Goal: Task Accomplishment & Management: Manage account settings

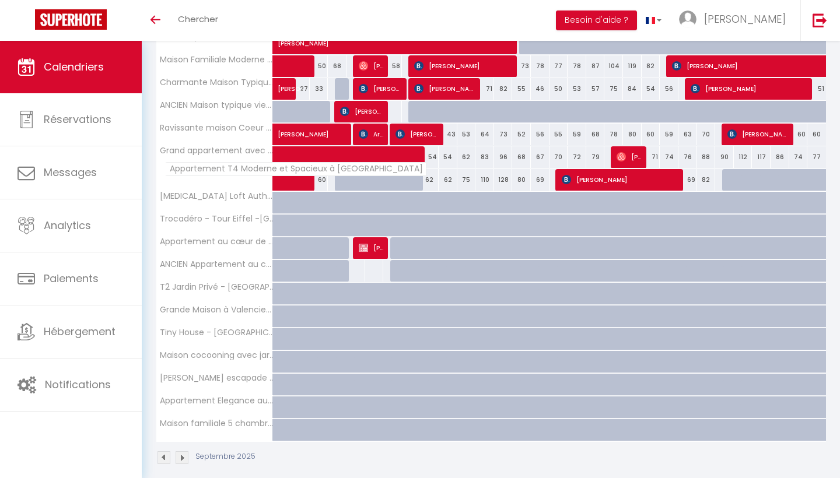
scroll to position [850, 0]
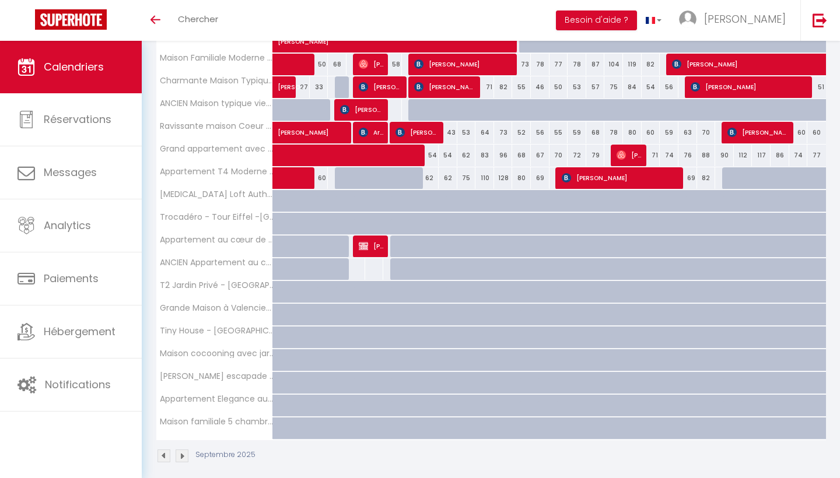
click at [374, 172] on div at bounding box center [374, 178] width 19 height 22
type input "171"
type input "Sam 06 Septembre 2025"
type input "Dim 07 Septembre 2025"
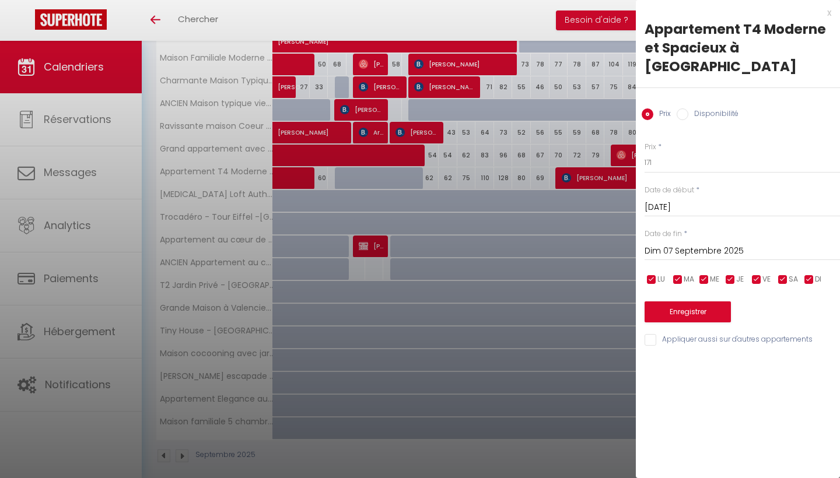
click at [506, 171] on div at bounding box center [420, 239] width 840 height 478
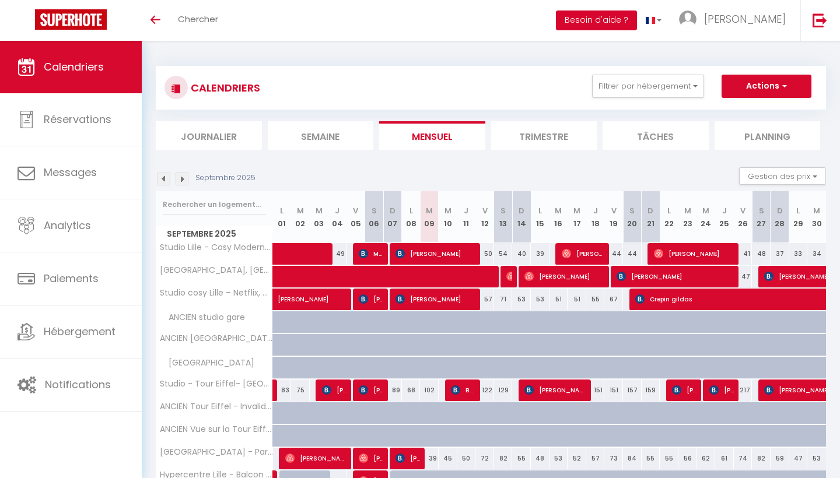
scroll to position [0, 0]
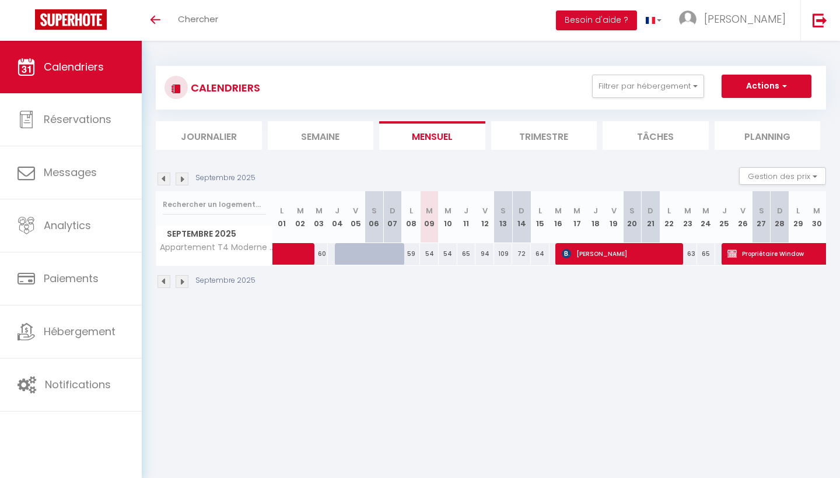
click at [183, 176] on img at bounding box center [182, 179] width 13 height 13
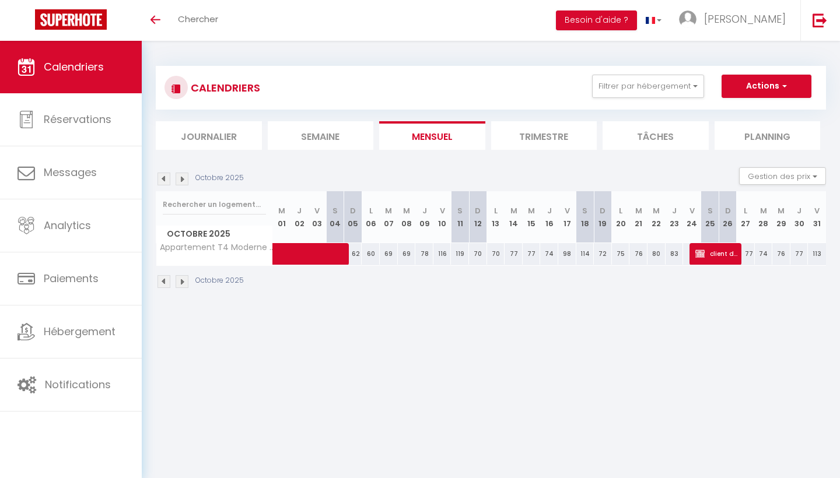
click at [164, 176] on img at bounding box center [164, 179] width 13 height 13
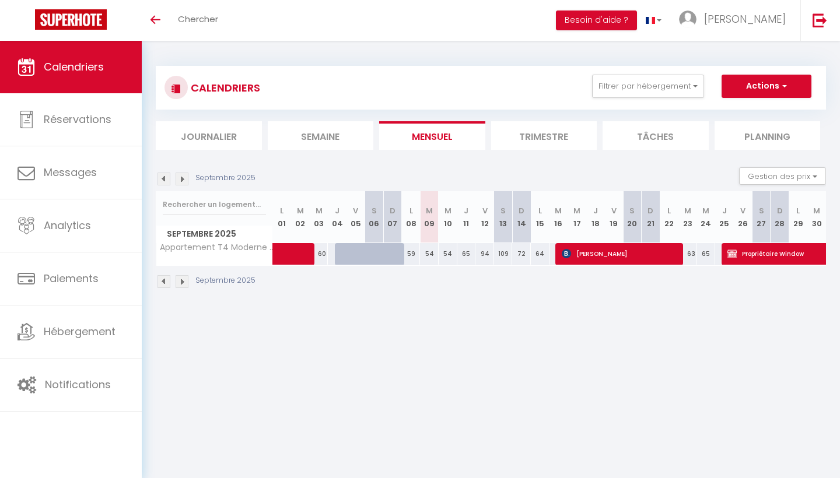
click at [181, 177] on img at bounding box center [182, 179] width 13 height 13
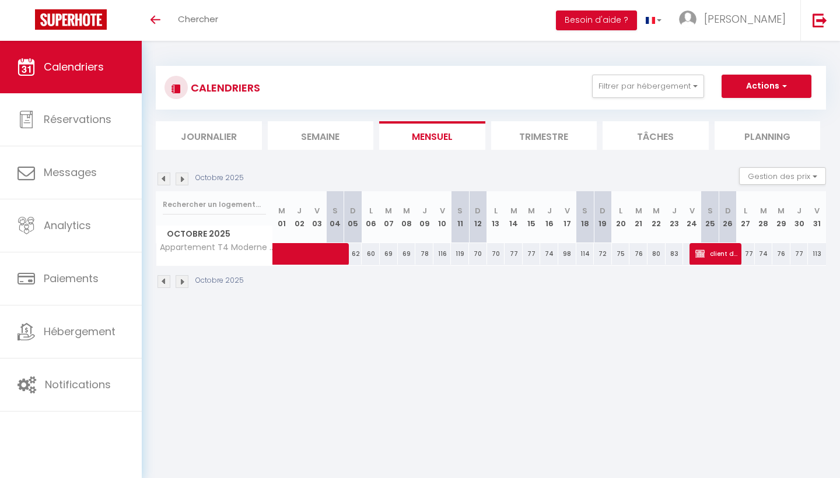
click at [165, 178] on img at bounding box center [164, 179] width 13 height 13
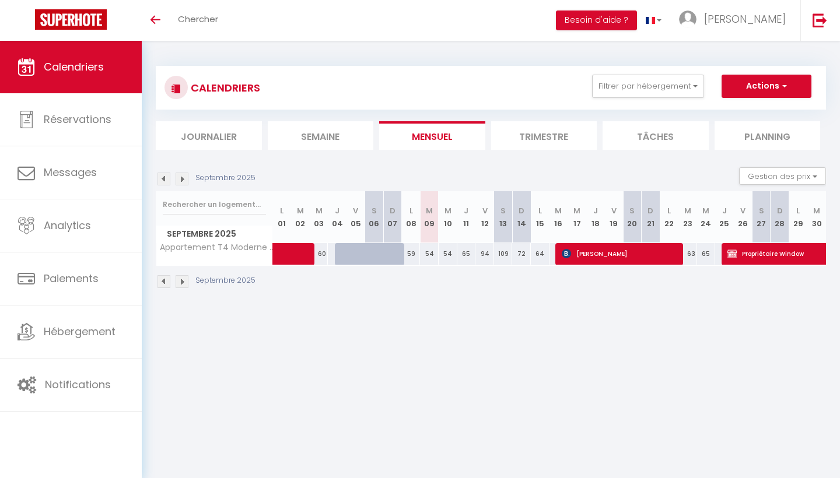
click at [522, 254] on div "72" at bounding box center [521, 254] width 19 height 22
type input "72"
type input "Dim 14 Septembre 2025"
type input "Lun 15 Septembre 2025"
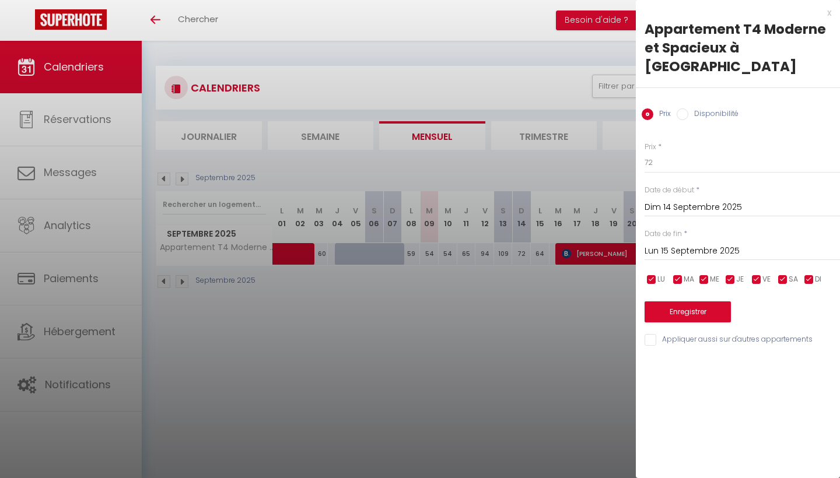
click at [482, 293] on div at bounding box center [420, 239] width 840 height 478
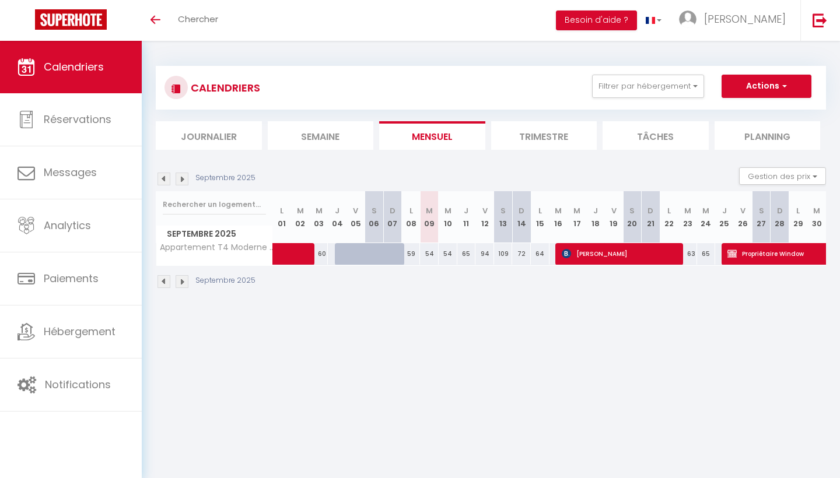
click at [185, 169] on div "Septembre 2025 Gestion des prix Nb Nuits minimum Règles Disponibilité" at bounding box center [491, 179] width 670 height 24
click at [183, 180] on img at bounding box center [182, 179] width 13 height 13
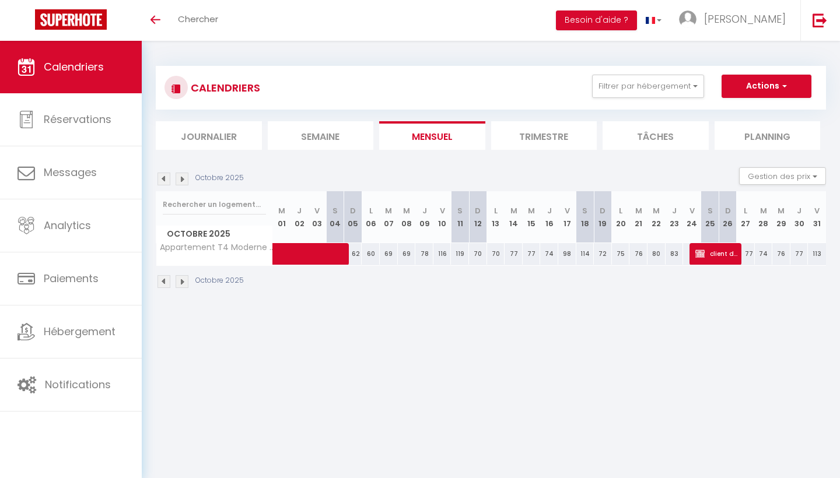
click at [162, 179] on img at bounding box center [164, 179] width 13 height 13
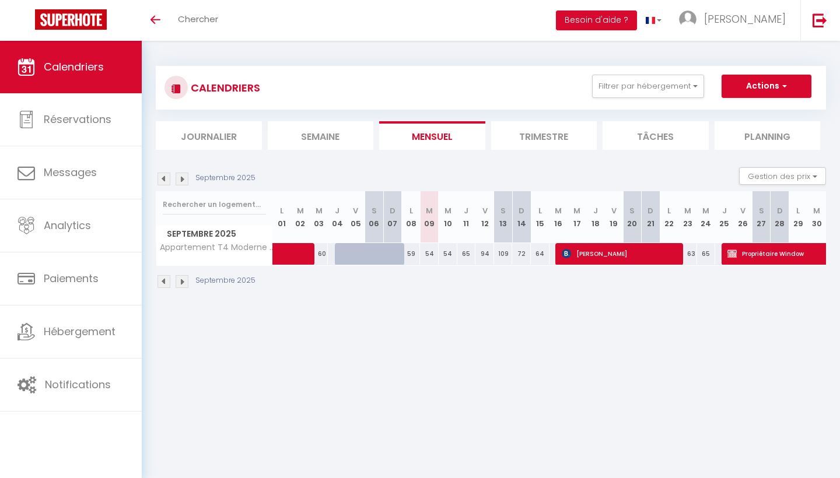
click at [165, 178] on img at bounding box center [164, 179] width 13 height 13
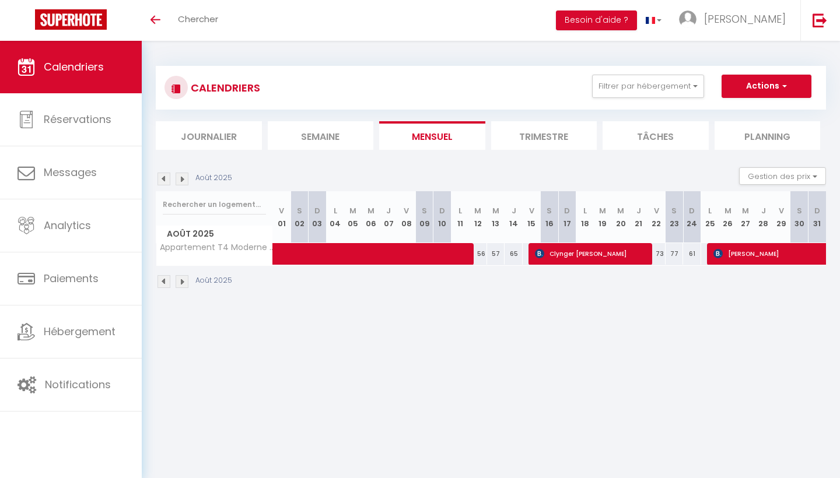
click at [165, 178] on img at bounding box center [164, 179] width 13 height 13
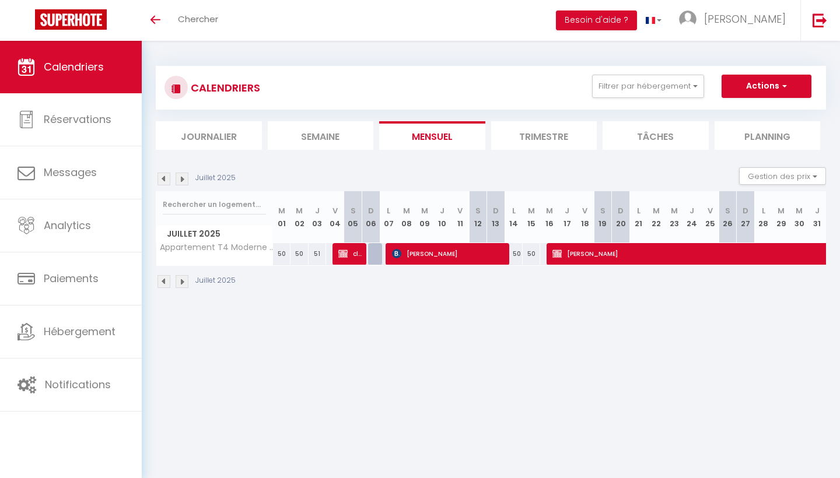
click at [176, 177] on img at bounding box center [182, 179] width 13 height 13
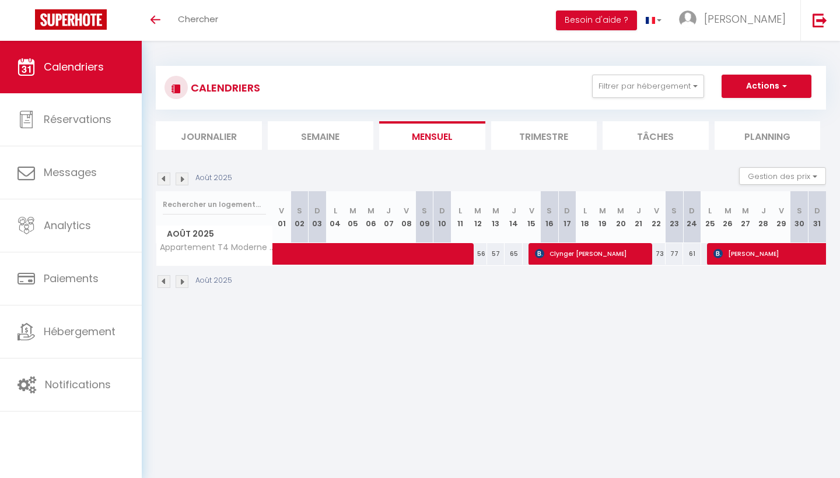
click at [176, 177] on img at bounding box center [182, 179] width 13 height 13
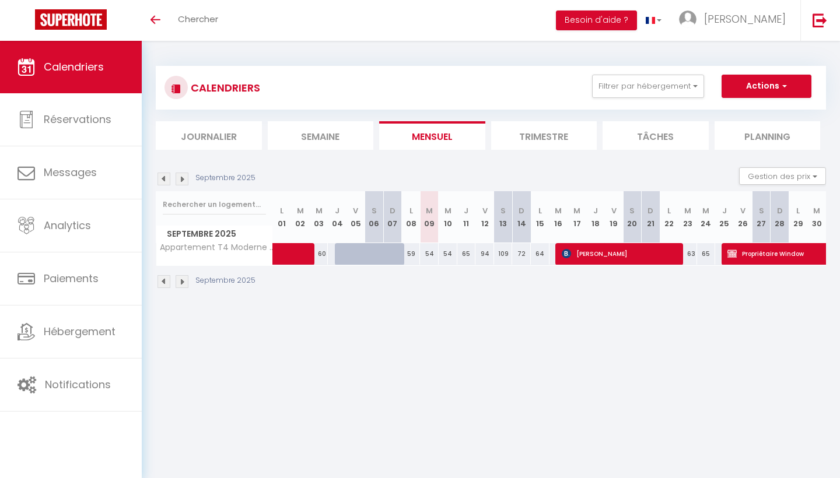
click at [178, 175] on img at bounding box center [182, 179] width 13 height 13
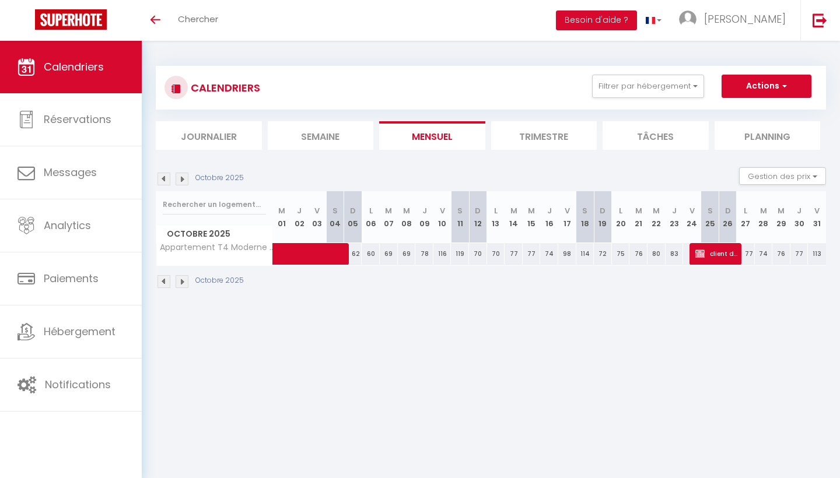
click at [165, 174] on img at bounding box center [164, 179] width 13 height 13
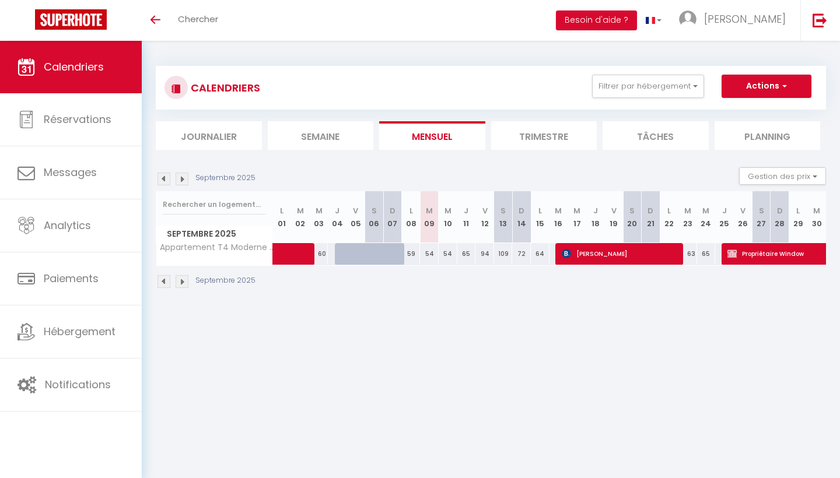
click at [165, 174] on img at bounding box center [164, 179] width 13 height 13
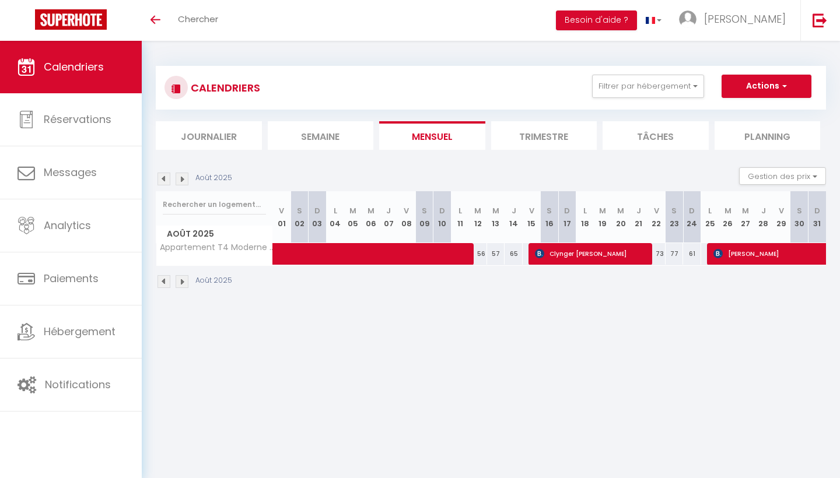
click at [185, 181] on img at bounding box center [182, 179] width 13 height 13
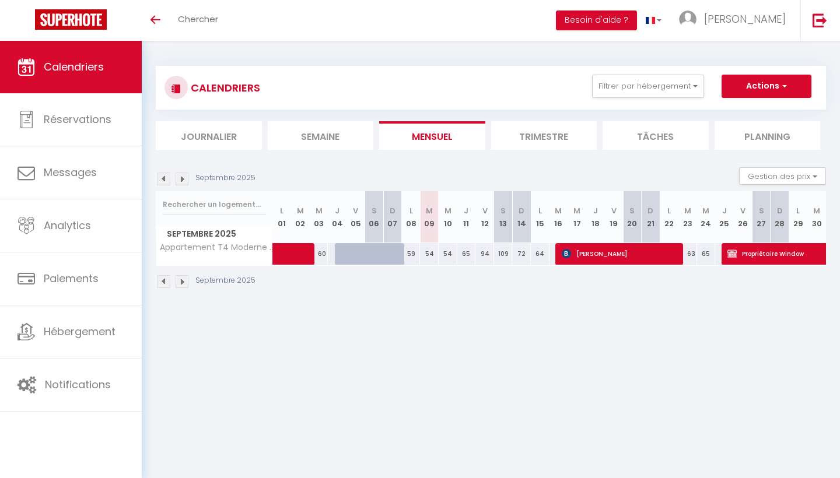
click at [180, 180] on img at bounding box center [182, 179] width 13 height 13
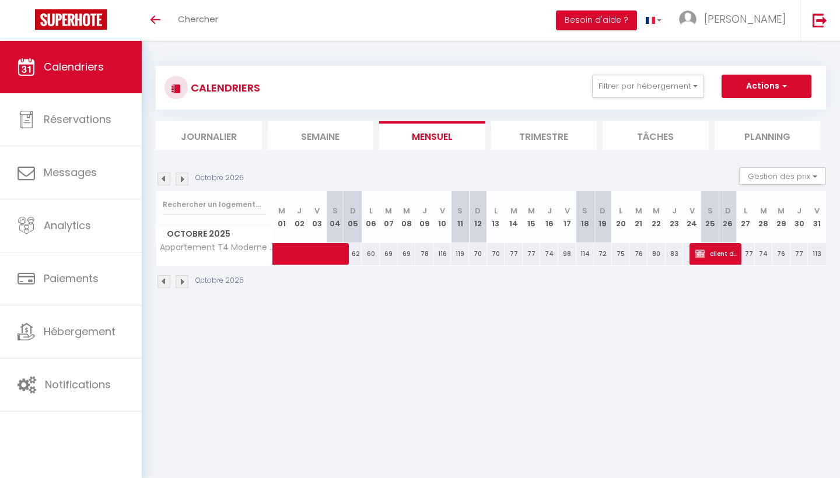
click at [180, 174] on img at bounding box center [182, 179] width 13 height 13
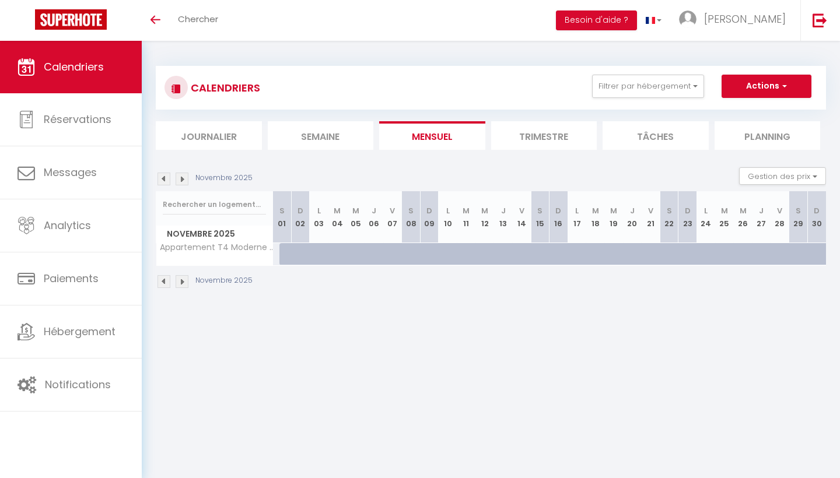
click at [158, 176] on img at bounding box center [164, 179] width 13 height 13
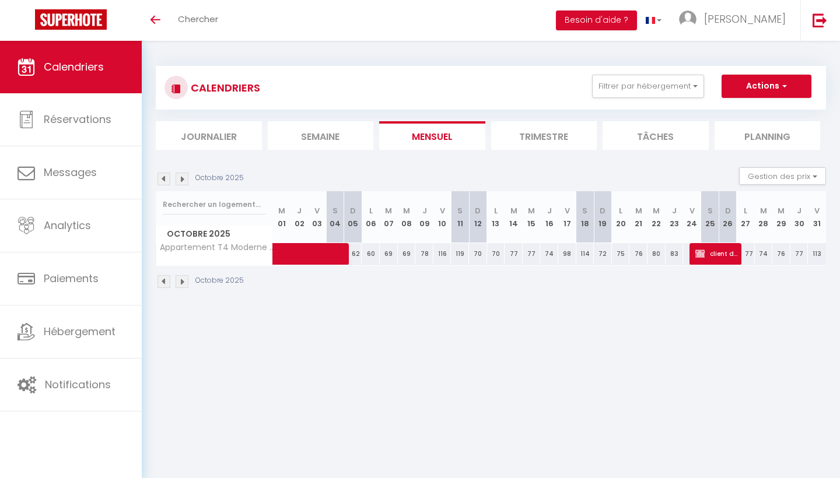
click at [160, 176] on img at bounding box center [164, 179] width 13 height 13
